Goal: Check status: Check status

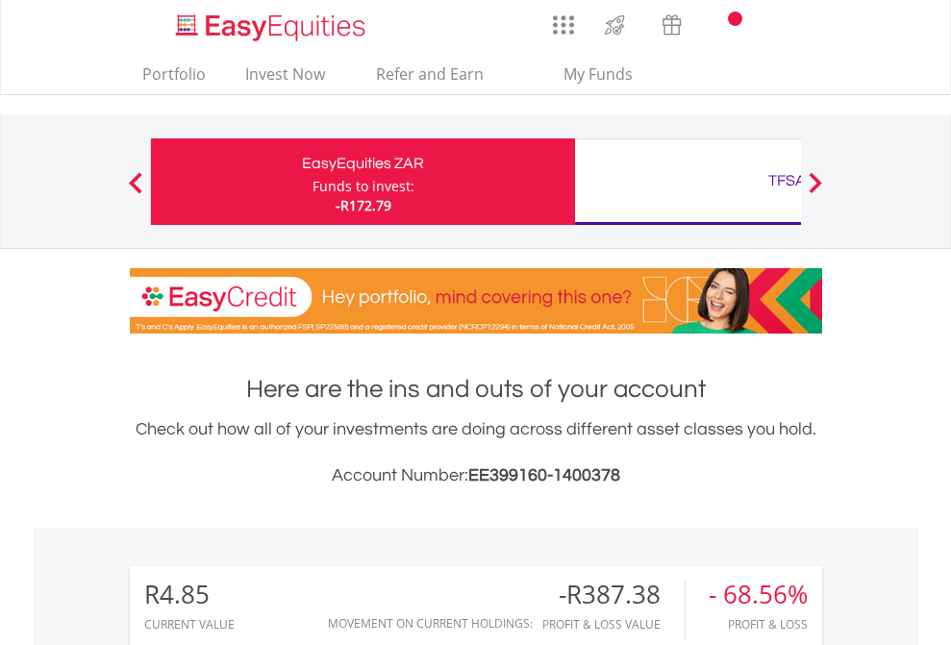
scroll to position [185, 302]
click at [312, 182] on div "Funds to invest:" at bounding box center [363, 186] width 102 height 19
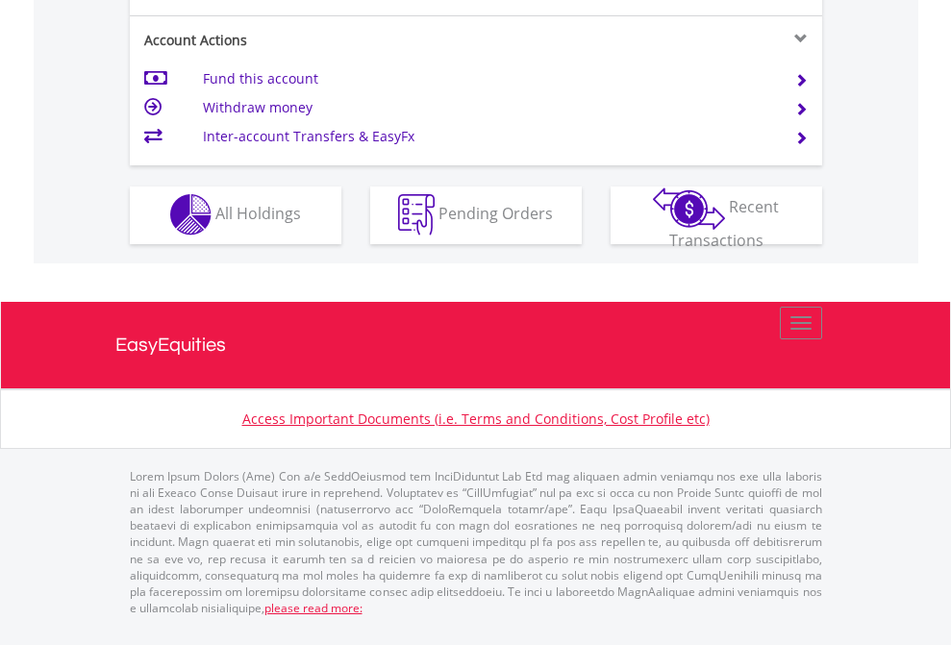
scroll to position [1798, 0]
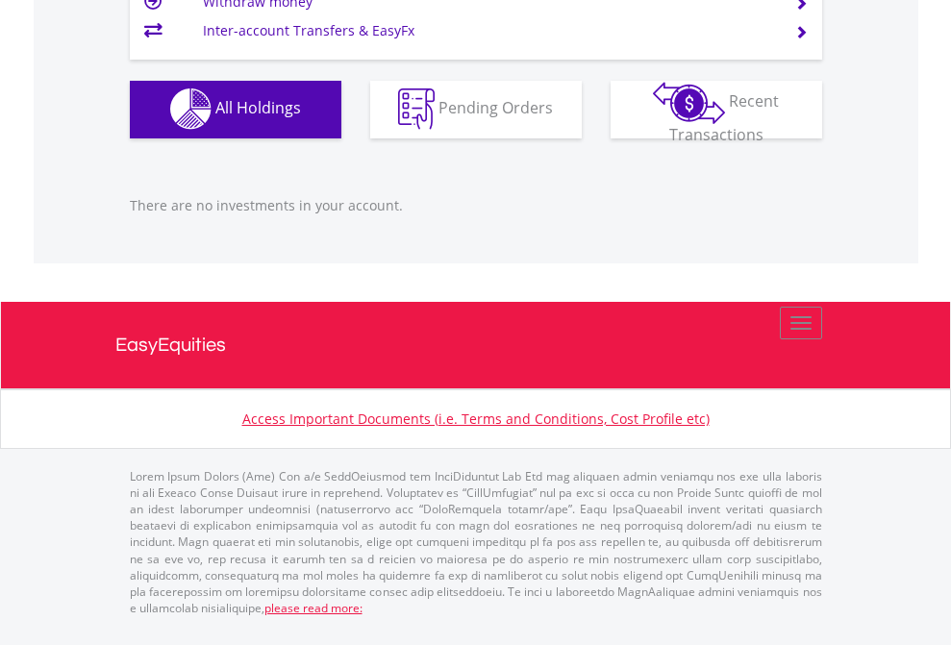
scroll to position [185, 302]
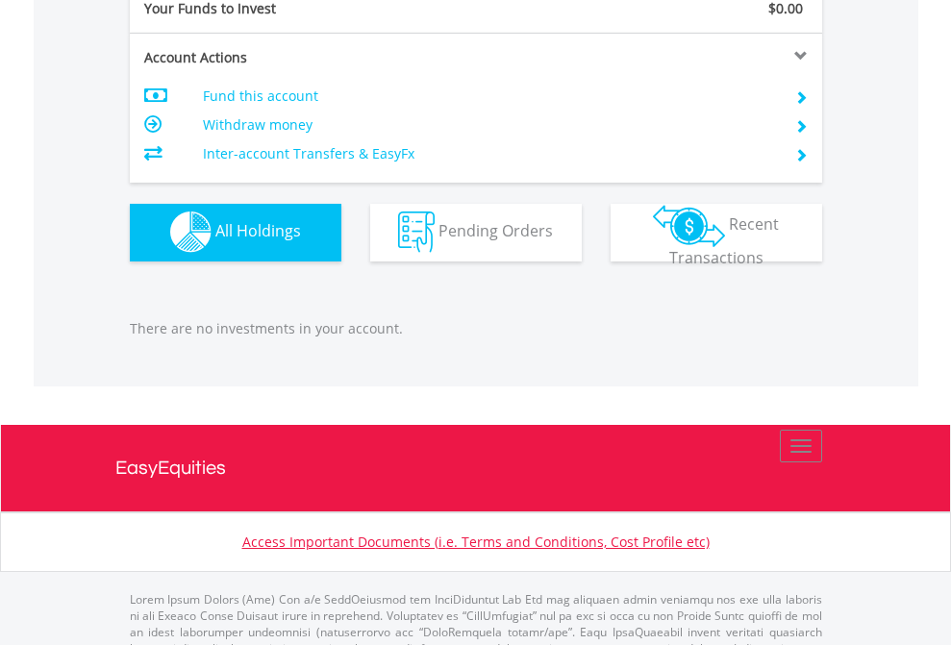
scroll to position [1904, 0]
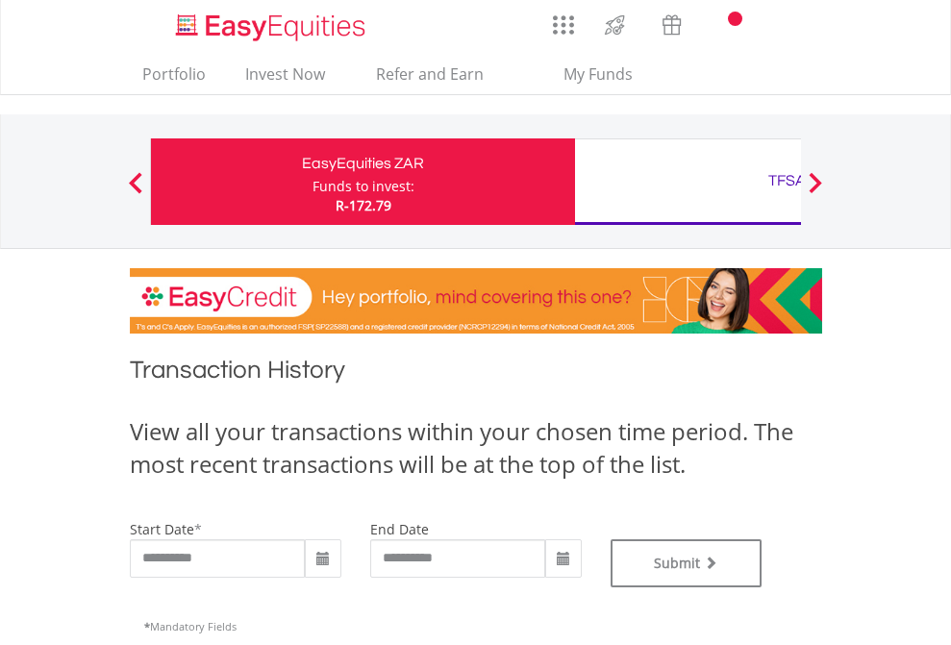
type input "**********"
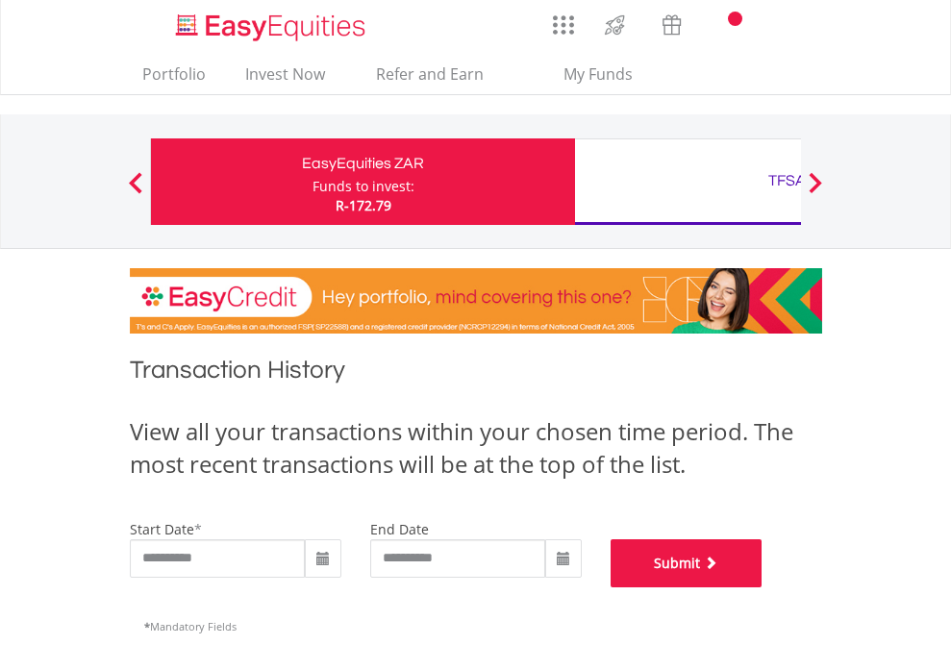
click at [762, 587] on button "Submit" at bounding box center [686, 563] width 152 height 48
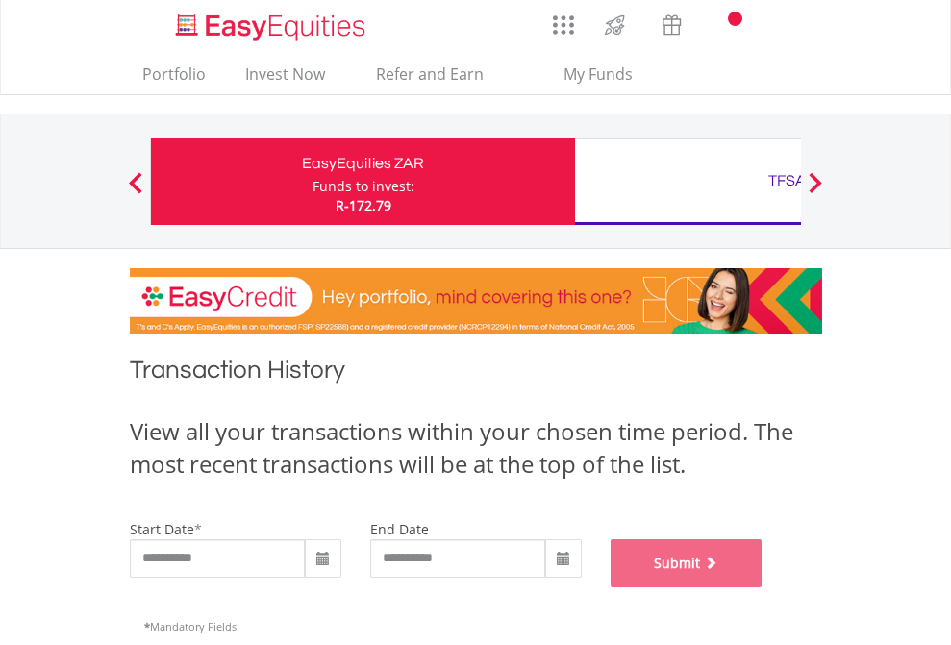
scroll to position [780, 0]
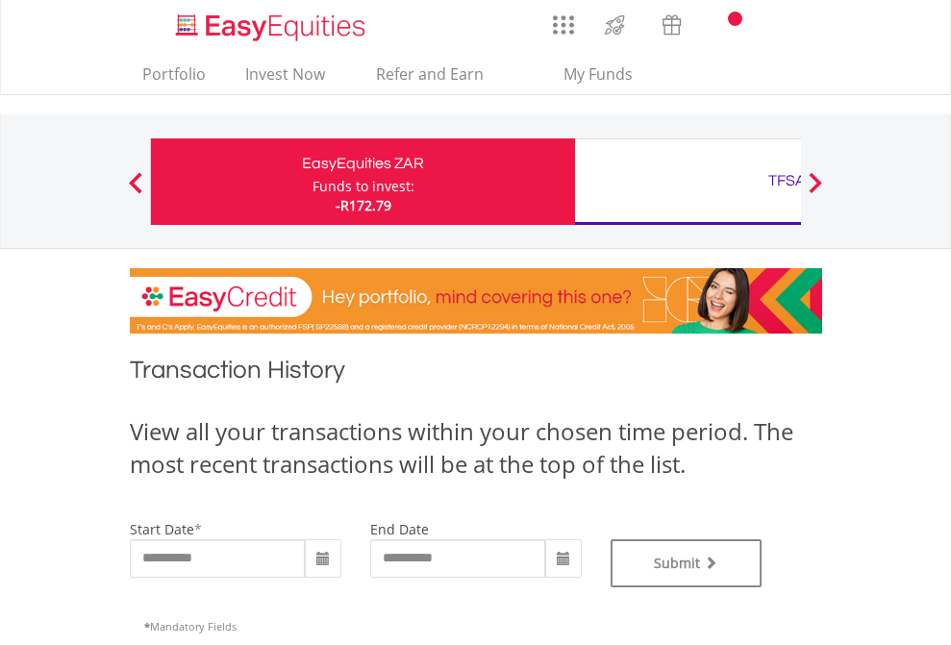
click at [687, 182] on div "TFSA" at bounding box center [786, 180] width 401 height 27
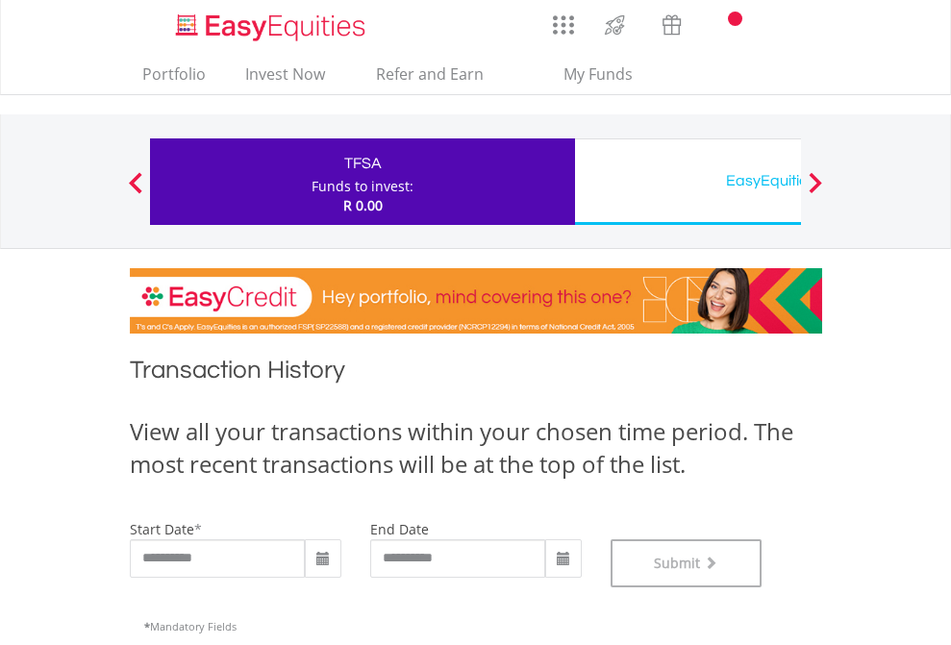
scroll to position [780, 0]
click at [687, 182] on div "EasyEquities USD" at bounding box center [786, 180] width 401 height 27
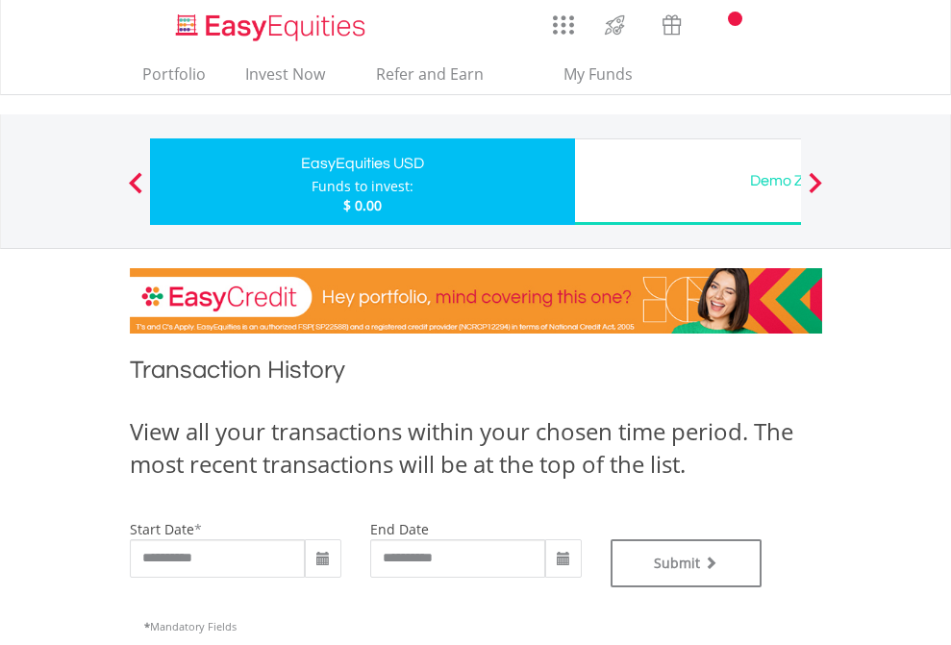
type input "**********"
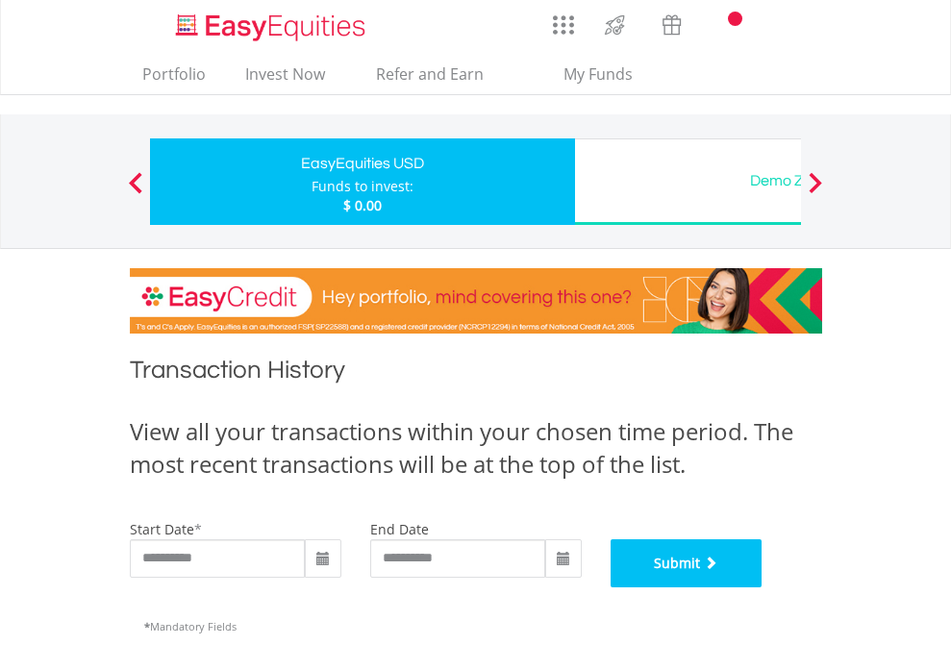
click at [762, 587] on button "Submit" at bounding box center [686, 563] width 152 height 48
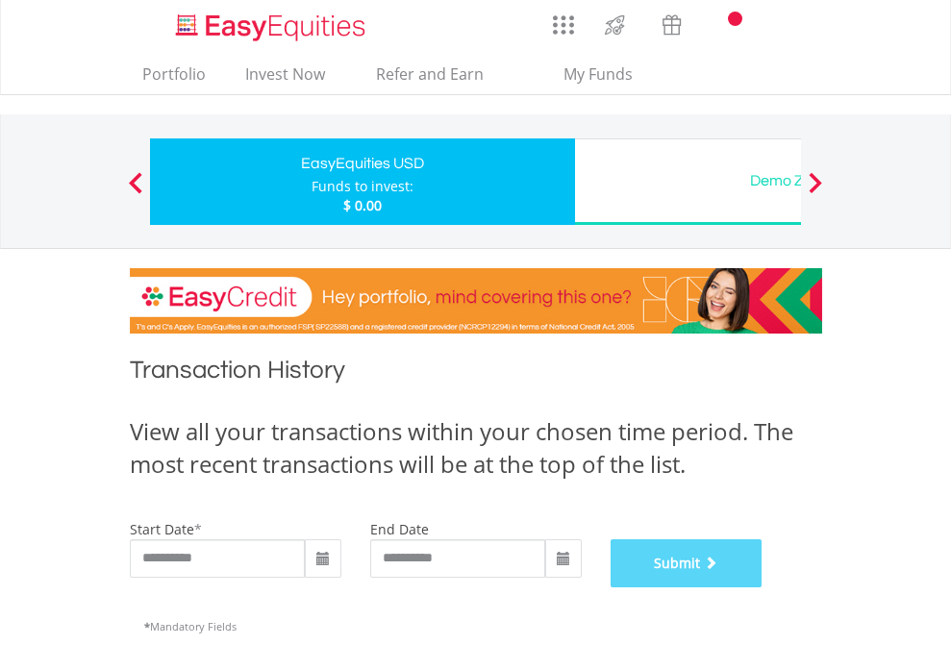
scroll to position [780, 0]
